Goal: Information Seeking & Learning: Check status

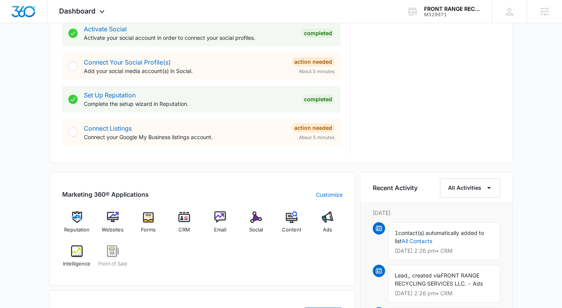
scroll to position [493, 0]
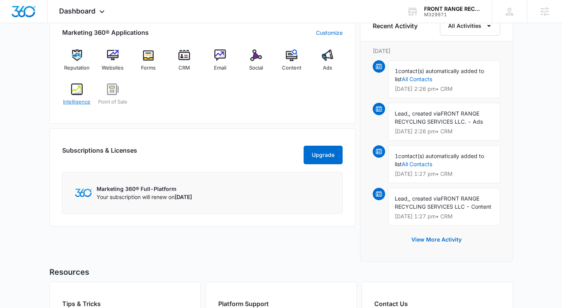
click at [76, 90] on img at bounding box center [77, 89] width 12 height 12
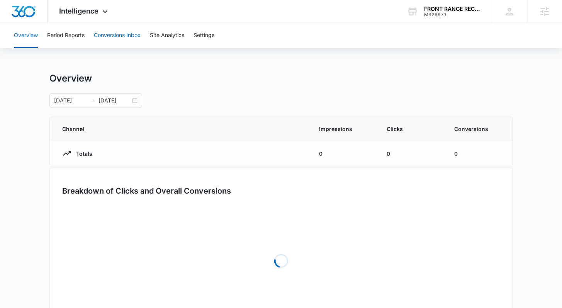
click at [138, 34] on button "Conversions Inbox" at bounding box center [117, 35] width 47 height 25
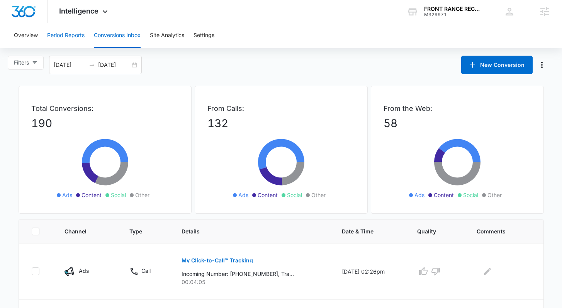
click at [79, 36] on button "Period Reports" at bounding box center [65, 35] width 37 height 25
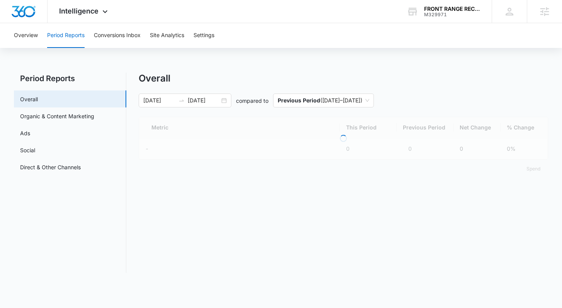
drag, startPoint x: 226, startPoint y: 101, endPoint x: 223, endPoint y: 119, distance: 18.0
click at [225, 101] on div "[DATE] [DATE]" at bounding box center [185, 100] width 93 height 14
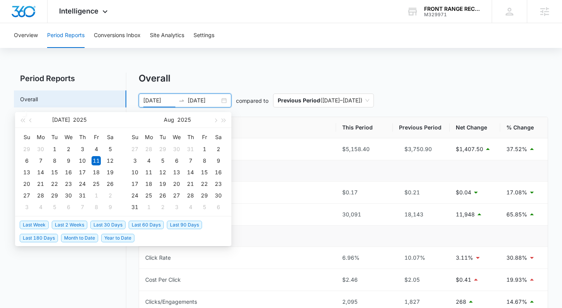
click at [107, 225] on span "Last 30 Days" at bounding box center [107, 224] width 35 height 8
type input "[DATE]"
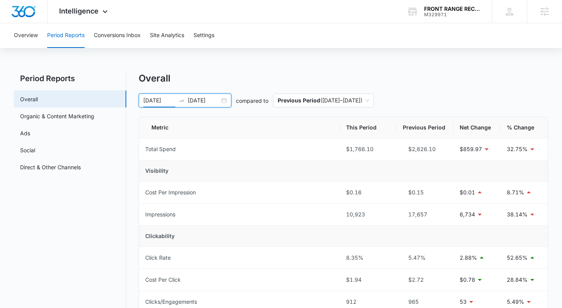
click at [222, 98] on div "[DATE] [DATE]" at bounding box center [185, 100] width 93 height 14
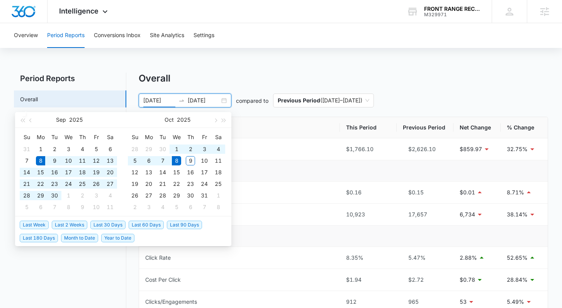
click at [76, 223] on span "Last 2 Weeks" at bounding box center [70, 224] width 36 height 8
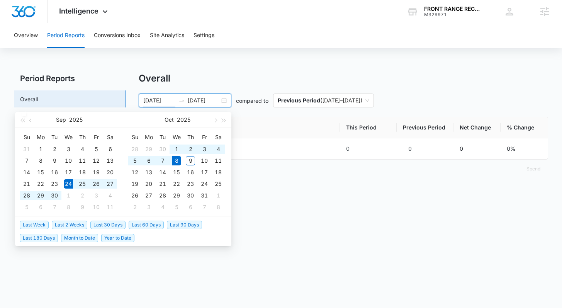
type input "[DATE]"
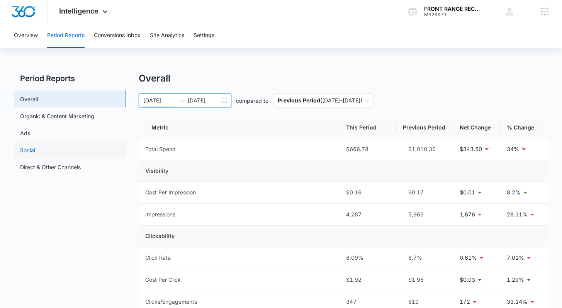
click at [35, 146] on link "Social" at bounding box center [27, 150] width 15 height 8
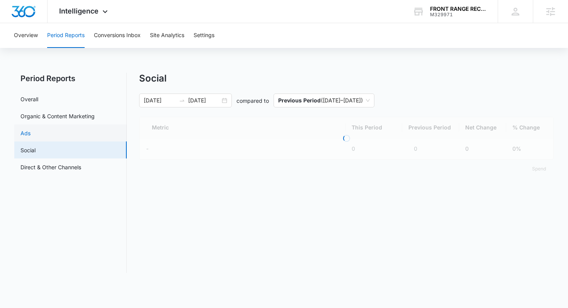
click at [31, 133] on link "Ads" at bounding box center [25, 133] width 10 height 8
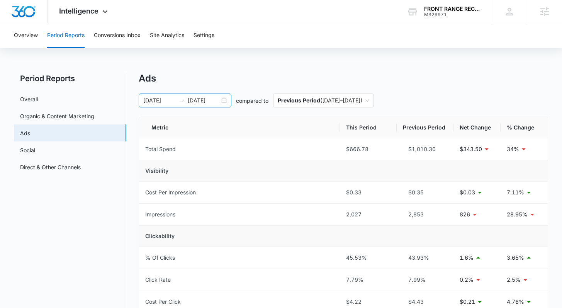
click at [222, 100] on div "[DATE] [DATE]" at bounding box center [185, 100] width 93 height 14
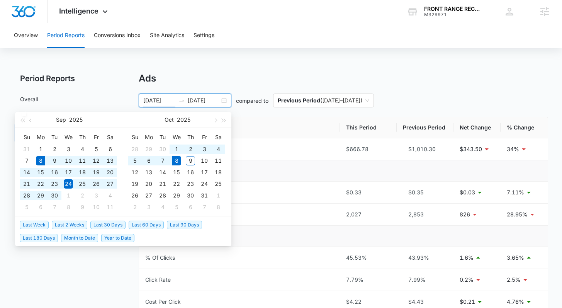
click at [110, 224] on span "Last 30 Days" at bounding box center [107, 224] width 35 height 8
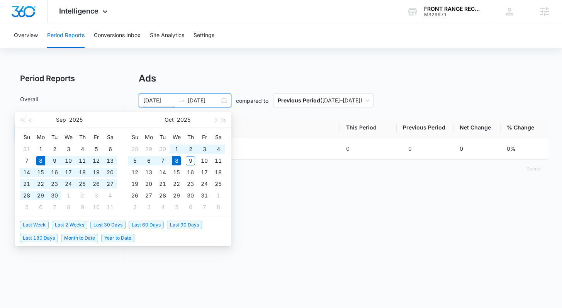
type input "[DATE]"
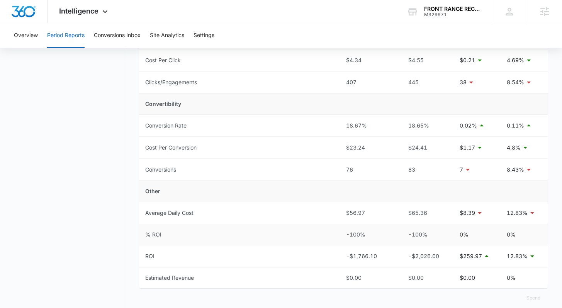
scroll to position [243, 0]
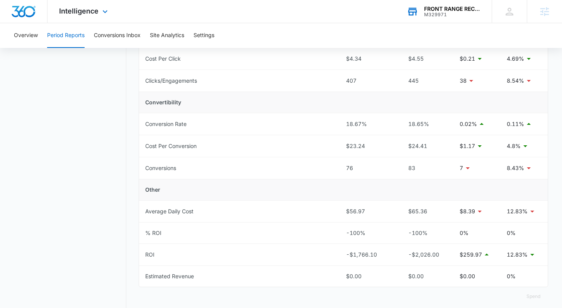
click at [463, 14] on div "M329971" at bounding box center [452, 14] width 56 height 5
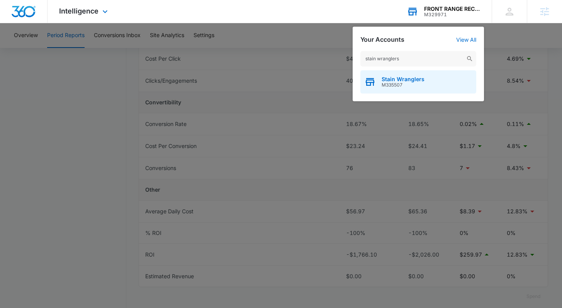
type input "stain wranglers"
click at [418, 79] on span "Stain Wranglers" at bounding box center [402, 79] width 43 height 6
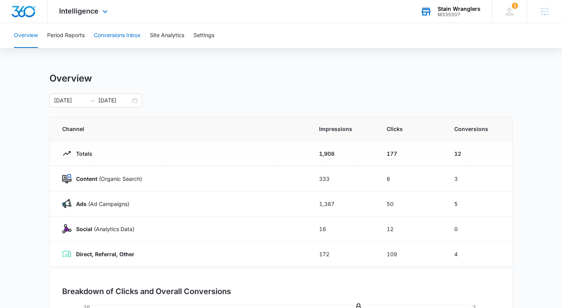
click at [106, 35] on button "Conversions Inbox" at bounding box center [117, 35] width 47 height 25
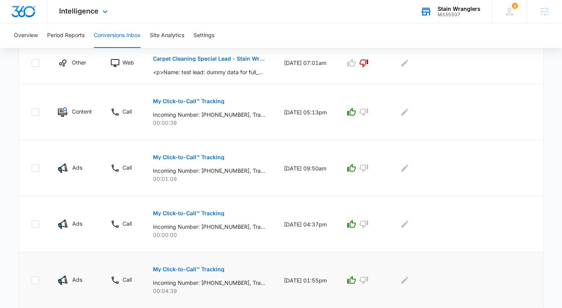
scroll to position [492, 0]
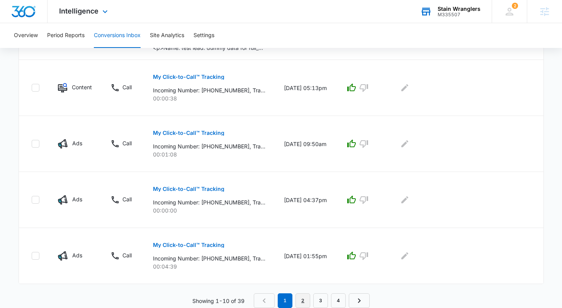
click at [309, 306] on link "2" at bounding box center [302, 300] width 15 height 15
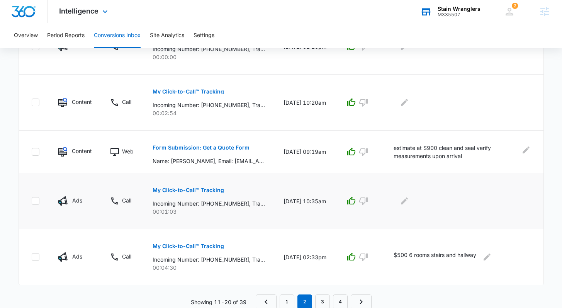
scroll to position [465, 0]
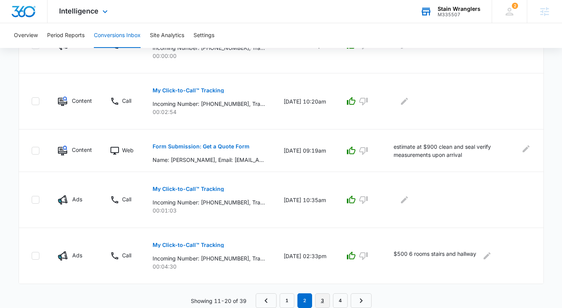
click at [324, 298] on link "3" at bounding box center [322, 300] width 15 height 15
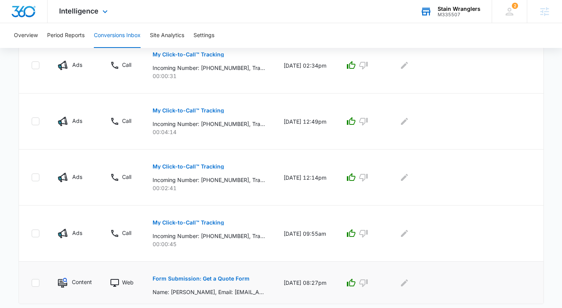
scroll to position [506, 0]
